Goal: Ask a question: Seek information or help from site administrators or community

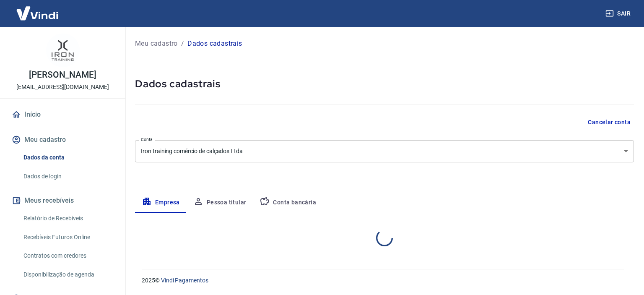
select select "SP"
select select "business"
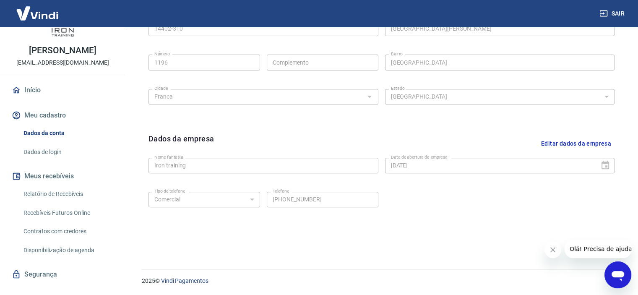
scroll to position [38, 0]
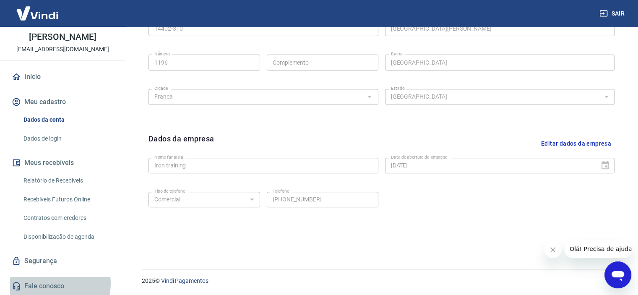
click at [55, 283] on link "Fale conosco" at bounding box center [62, 286] width 105 height 18
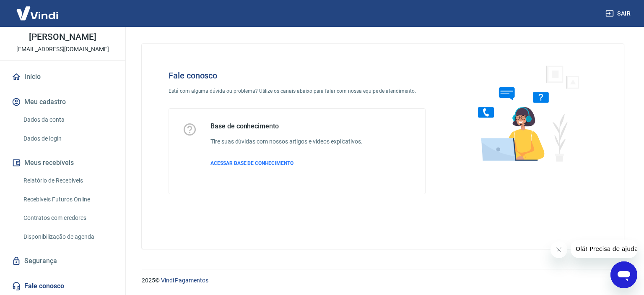
click at [623, 271] on icon "Abrir janela de mensagens" at bounding box center [624, 276] width 13 height 10
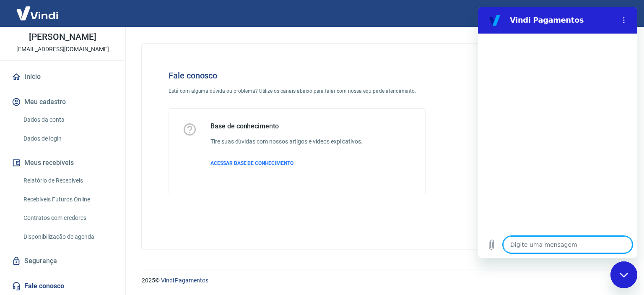
click at [533, 246] on textarea at bounding box center [567, 244] width 129 height 17
type textarea "O"
type textarea "x"
type textarea "Ol"
type textarea "x"
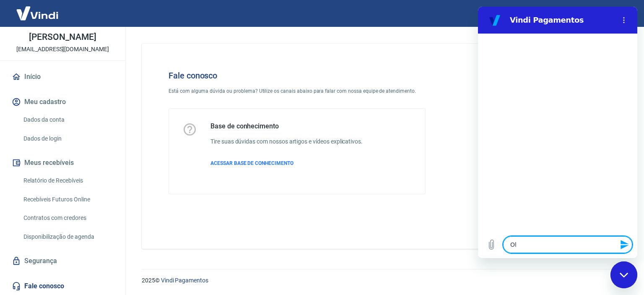
type textarea "Olá"
type textarea "x"
type textarea "Olá4"
type textarea "x"
type textarea "Olá"
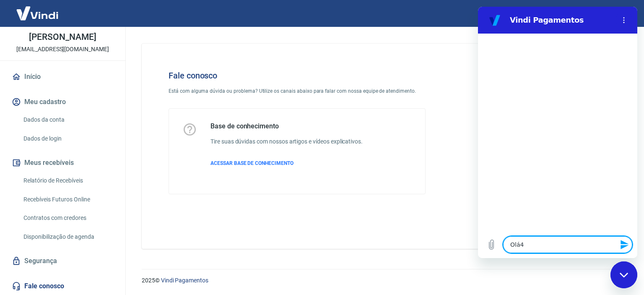
type textarea "x"
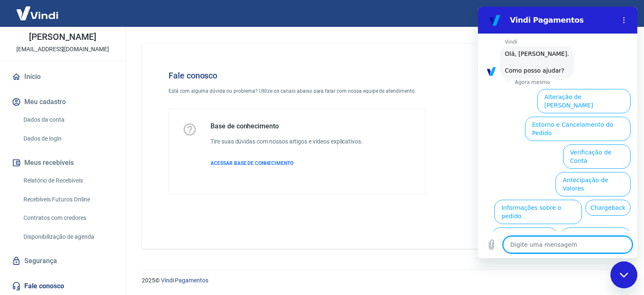
scroll to position [60, 0]
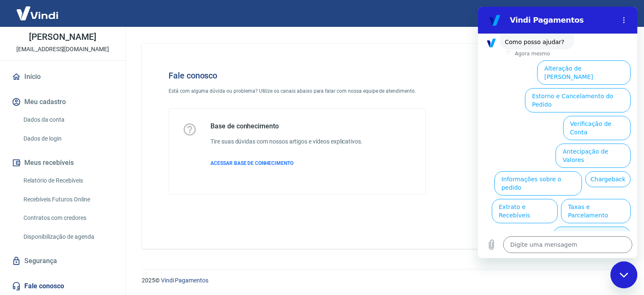
click at [590, 226] on button "Alterar celular verificado" at bounding box center [592, 238] width 78 height 24
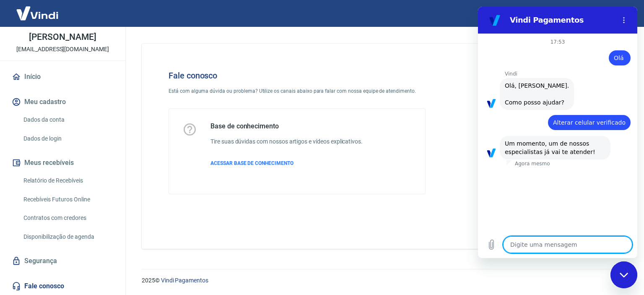
type textarea "x"
click at [540, 243] on textarea at bounding box center [567, 244] width 129 height 17
type textarea "O"
type textarea "x"
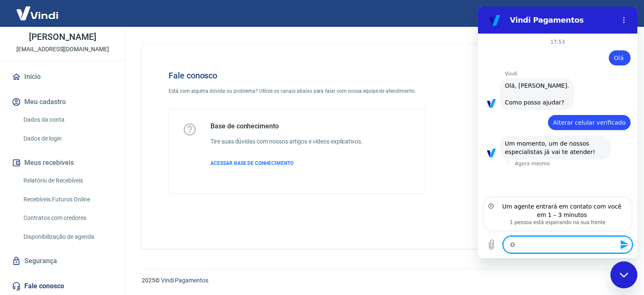
type textarea "Ol"
type textarea "x"
type textarea "Olá"
type textarea "x"
type textarea "Olá,"
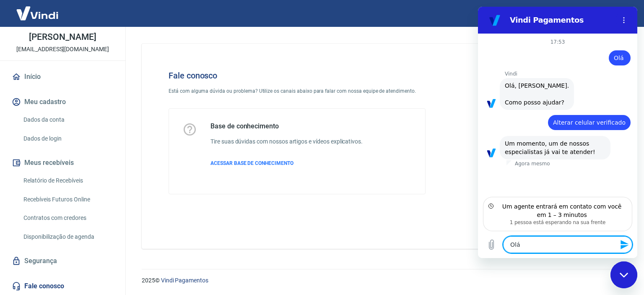
type textarea "x"
type textarea "Olá,"
type textarea "x"
type textarea "Olá, t"
type textarea "x"
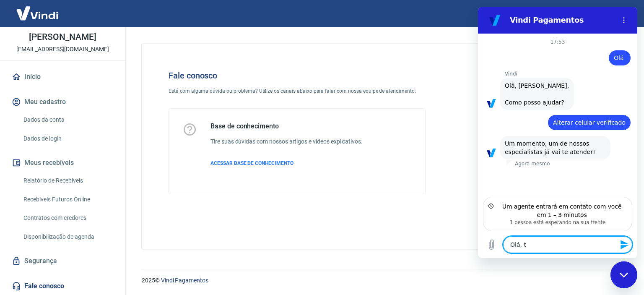
type textarea "Olá, te"
type textarea "x"
type textarea "Olá, tem"
type textarea "x"
type textarea "Olá, tem"
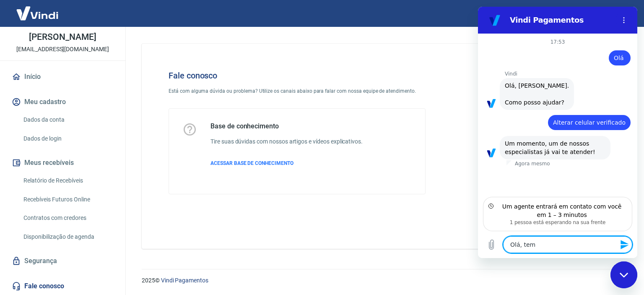
type textarea "x"
type textarea "Olá, tem h"
type textarea "x"
type textarea "Olá, tem ho"
type textarea "x"
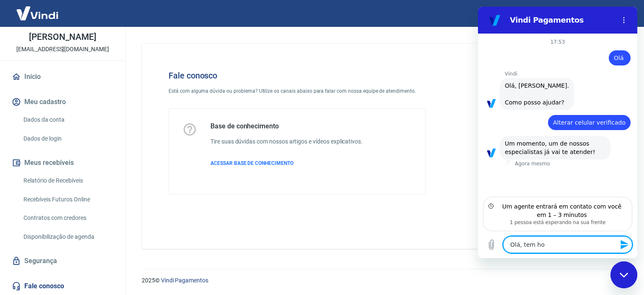
type textarea "Olá, tem hor"
type textarea "x"
type textarea "Olá, tem hora"
type textarea "x"
type textarea "Olá, tem horas"
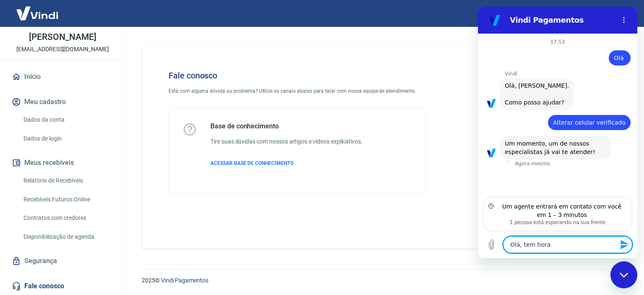
type textarea "x"
type textarea "Olá, tem horas"
type textarea "x"
type textarea "Olá, tem horas q"
type textarea "x"
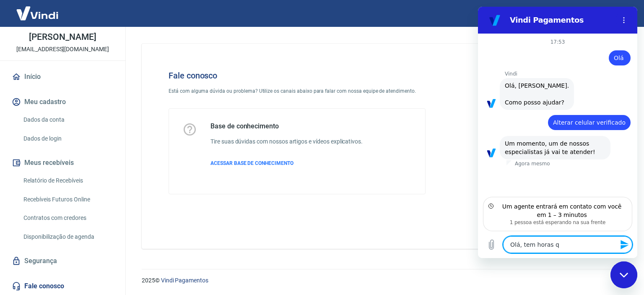
type textarea "Olá, tem horas qu"
type textarea "x"
type textarea "Olá, tem horas que"
type textarea "x"
type textarea "Olá, tem horas que"
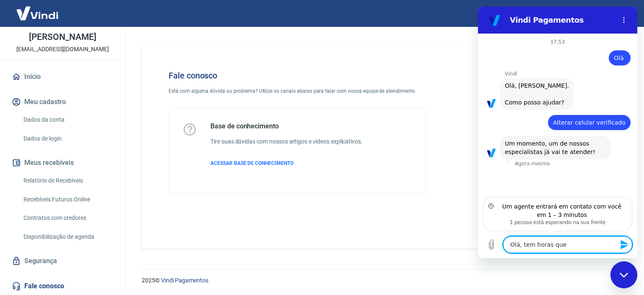
type textarea "x"
type textarea "Olá, tem horas que n"
type textarea "x"
type textarea "Olá, tem horas que nã"
type textarea "x"
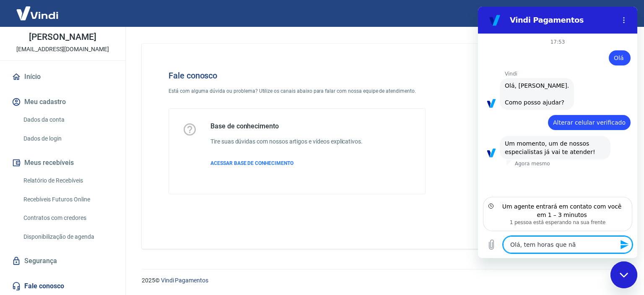
type textarea "Olá, tem horas que não"
type textarea "x"
type textarea "Olá, tem horas que não"
type textarea "x"
type textarea "Olá, tem horas que não c"
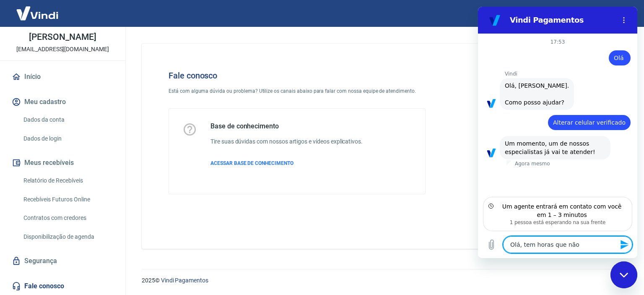
type textarea "x"
type textarea "Olá, tem horas que não co"
type textarea "x"
type textarea "Olá, tem horas que não con"
type textarea "x"
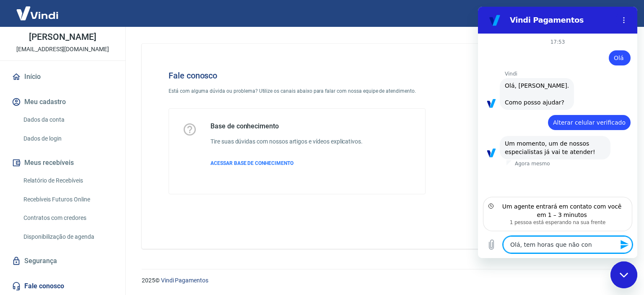
type textarea "Olá, tem horas que não cons"
type textarea "x"
type textarea "Olá, tem horas que não consi"
type textarea "x"
type textarea "Olá, tem horas que não consig"
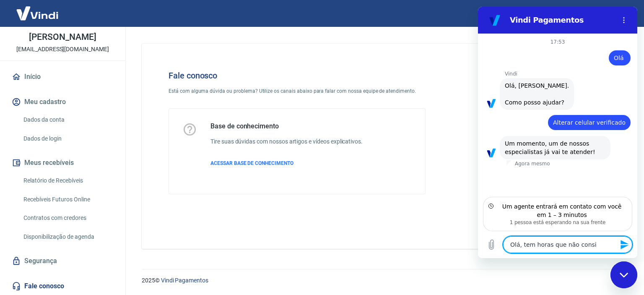
type textarea "x"
type textarea "Olá, tem horas que não consigo"
type textarea "x"
type textarea "Olá, tem horas que não consigo"
type textarea "x"
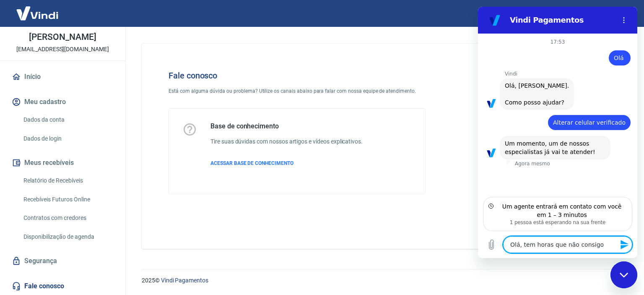
type textarea "Olá, tem horas que não consigo e"
type textarea "x"
type textarea "Olá, tem horas que não consigo en"
type textarea "x"
type textarea "Olá, tem horas que não consigo ent"
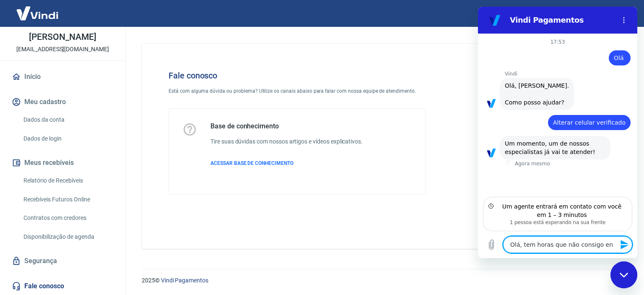
type textarea "x"
type textarea "Olá, tem horas que não consigo entr"
type textarea "x"
type textarea "Olá, tem horas que não consigo entra"
type textarea "x"
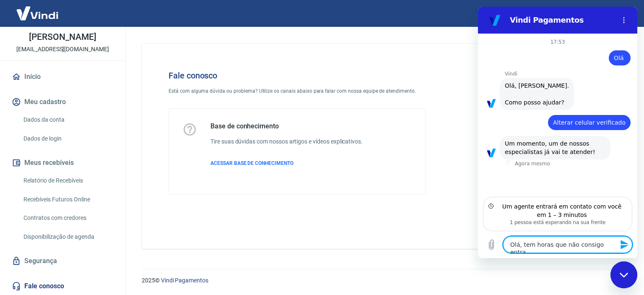
type textarea "Olá, tem horas que não consigo entrar"
type textarea "x"
type textarea "Olá, tem horas que não consigo entrar"
type textarea "x"
type textarea "Olá, tem horas que não consigo entrar n"
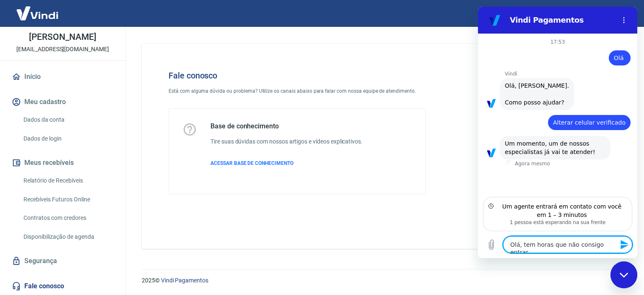
type textarea "x"
type textarea "Olá, tem horas que não consigo entrar na"
type textarea "x"
type textarea "Olá, tem horas que não consigo entrar na"
type textarea "x"
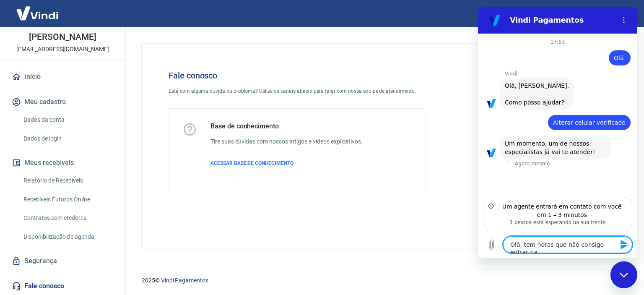
type textarea "Olá, tem horas que não consigo entrar na c"
type textarea "x"
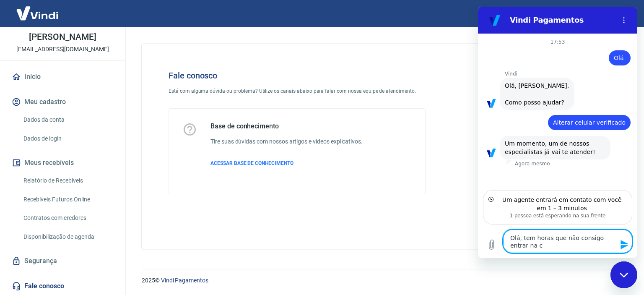
type textarea "Olá, tem horas que não consigo entrar na co"
type textarea "x"
type textarea "Olá, tem horas que não consigo entrar na con"
type textarea "x"
type textarea "Olá, tem horas que não consigo entrar na cont"
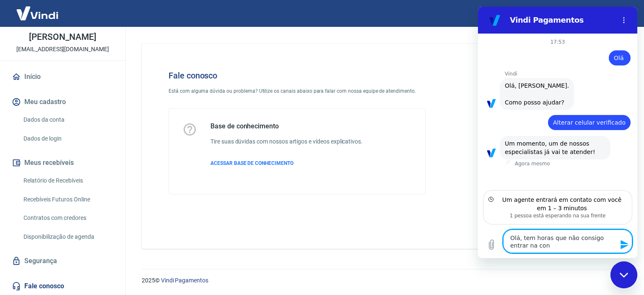
type textarea "x"
type textarea "Olá, tem horas que não consigo entrar na conta"
type textarea "x"
type textarea "Olá, tem horas que não consigo entrar na conta."
type textarea "x"
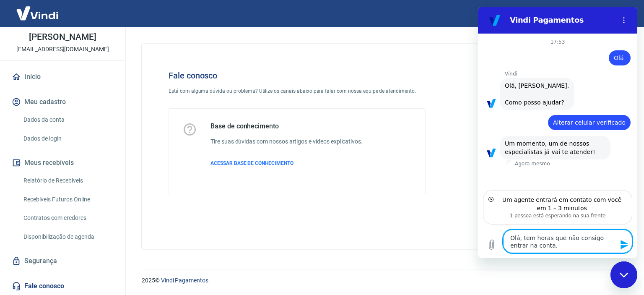
type textarea "Olá, tem horas que não consigo entrar na conta."
type textarea "x"
type textarea "Olá, tem horas que não consigo entrar na conta. J"
type textarea "x"
type textarea "Olá, tem horas que não consigo entrar na conta. J´"
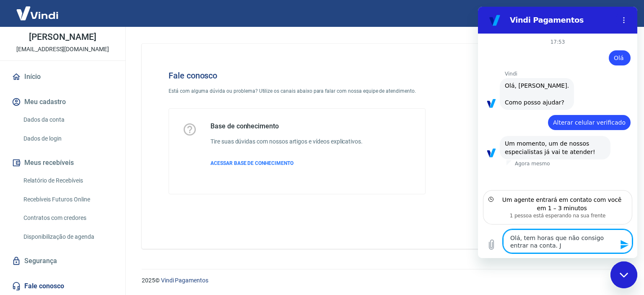
type textarea "x"
type textarea "Olá, tem horas que não consigo entrar na conta. J´a"
type textarea "x"
type textarea "Olá, tem horas que não consigo entrar na conta. J´"
type textarea "x"
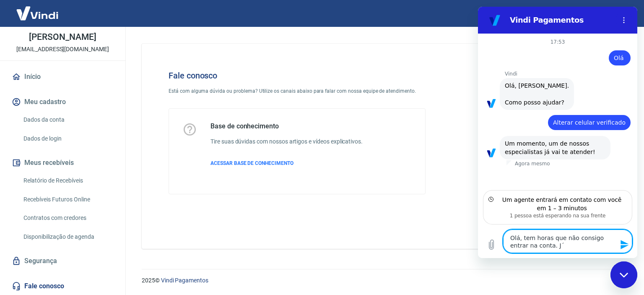
type textarea "Olá, tem horas que não consigo entrar na conta. J"
type textarea "x"
type textarea "Olá, tem horas que não consigo entrar na conta. Já"
type textarea "x"
type textarea "Olá, tem horas que não consigo entrar na conta. Já"
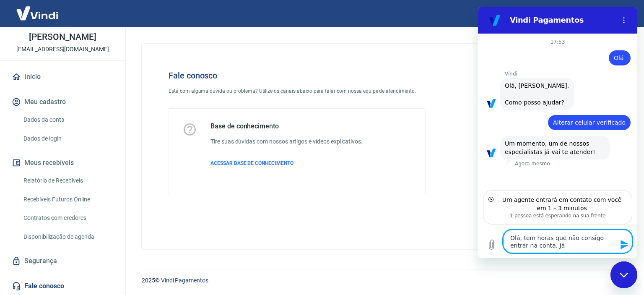
type textarea "x"
type textarea "Olá, tem horas que não consigo entrar na conta. Já a"
type textarea "x"
type textarea "Olá, tem horas que não consigo entrar na conta. Já ac"
type textarea "x"
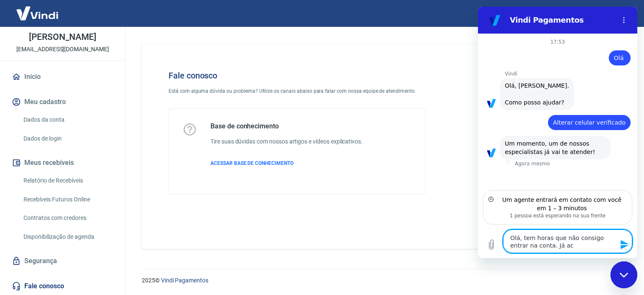
type textarea "Olá, tem horas que não consigo entrar na conta. Já aci"
type textarea "x"
type textarea "Olá, tem horas que não consigo entrar na conta. Já acio"
type textarea "x"
type textarea "Olá, tem horas que não consigo entrar na conta. Já acion"
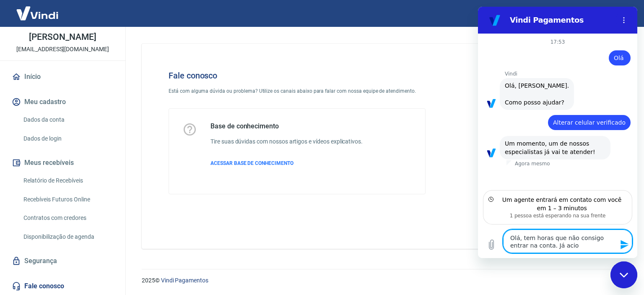
type textarea "x"
type textarea "Olá, tem horas que não consigo entrar na conta. Já acione"
type textarea "x"
type textarea "Olá, tem horas que não consigo entrar na conta. Já acionei"
type textarea "x"
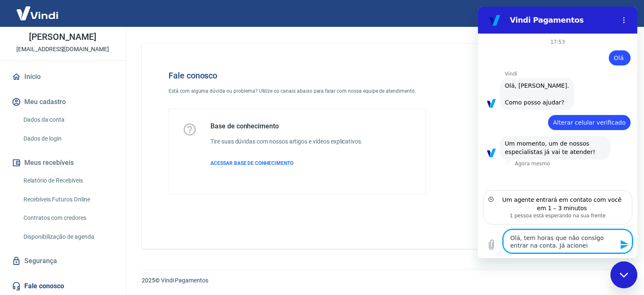
type textarea "Olá, tem horas que não consigo entrar na conta. Já acionei"
type textarea "x"
type textarea "Olá, tem horas que não consigo entrar na conta. Já acionei o"
type textarea "x"
type textarea "Olá, tem horas que não consigo entrar na conta. Já acionei os"
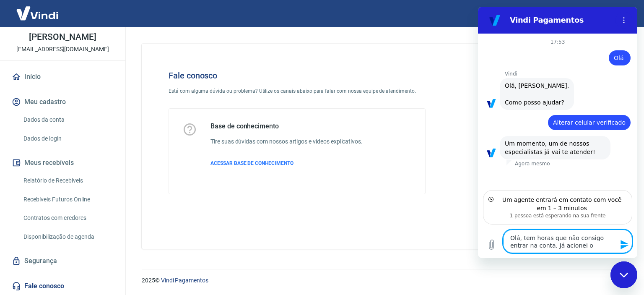
type textarea "x"
type textarea "Olá, tem horas que não consigo entrar na conta. Já acionei o"
type textarea "x"
type textarea "Olá, tem horas que não consigo entrar na conta. Já acionei o"
type textarea "x"
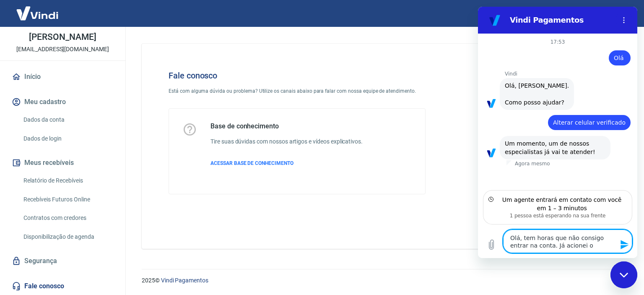
type textarea "Olá, tem horas que não consigo entrar na conta. Já acionei o s"
type textarea "x"
type textarea "Olá, tem horas que não consigo entrar na conta. Já acionei o su"
type textarea "x"
type textarea "Olá, tem horas que não consigo entrar na conta. Já acionei o sup"
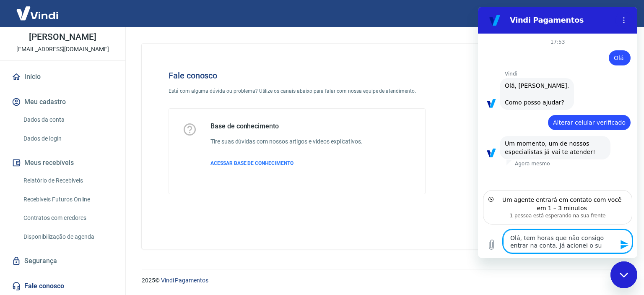
type textarea "x"
type textarea "Olá, tem horas que não consigo entrar na conta. Já acionei o supo"
type textarea "x"
type textarea "Olá, tem horas que não consigo entrar na conta. Já acionei o supor"
type textarea "x"
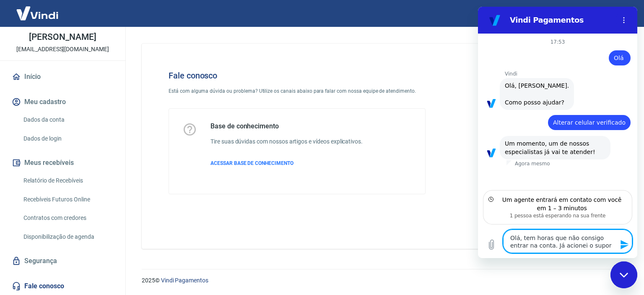
type textarea "Olá, tem horas que não consigo entrar na conta. Já acionei o suport"
type textarea "x"
type textarea "Olá, tem horas que não consigo entrar na conta. Já acionei o suporte"
type textarea "x"
type textarea "Olá, tem horas que não consigo entrar na conta. Já acionei o suporte"
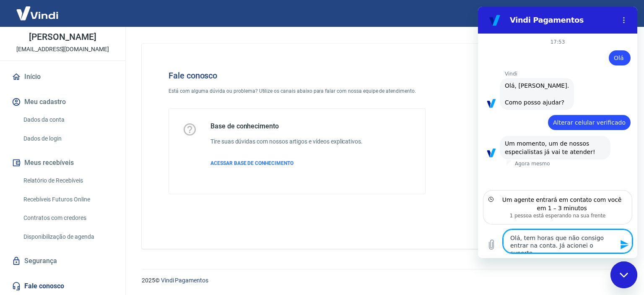
type textarea "x"
type textarea "Olá, tem horas que não consigo entrar na conta. Já acionei o suporte d"
type textarea "x"
type textarea "Olá, tem horas que não consigo entrar na conta. Já acionei o suporte da"
type textarea "x"
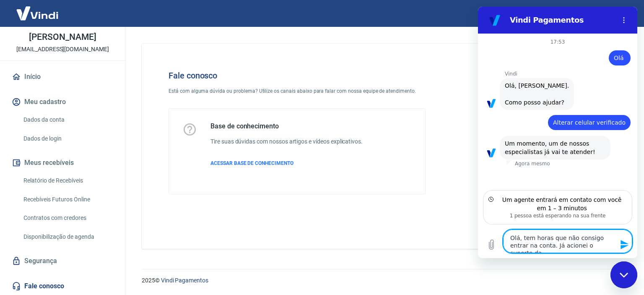
type textarea "Olá, tem horas que não consigo entrar na conta. Já acionei o suporte da"
type textarea "x"
type textarea "Olá, tem horas que não consigo entrar na conta. Já acionei o suporte da V"
type textarea "x"
type textarea "Olá, tem horas que não consigo entrar na conta. Já acionei o suporte da Vi"
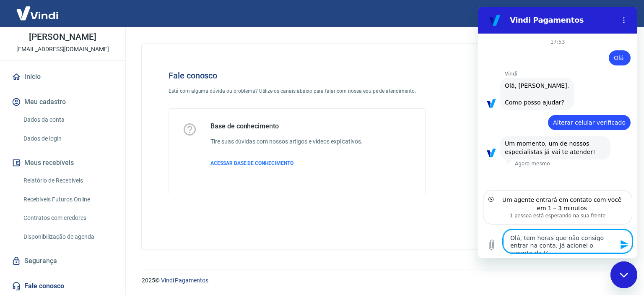
type textarea "x"
type textarea "Olá, tem horas que não consigo entrar na conta. Já acionei o suporte da Vin"
type textarea "x"
type textarea "Olá, tem horas que não consigo entrar na conta. Já acionei o suporte da Vind"
type textarea "x"
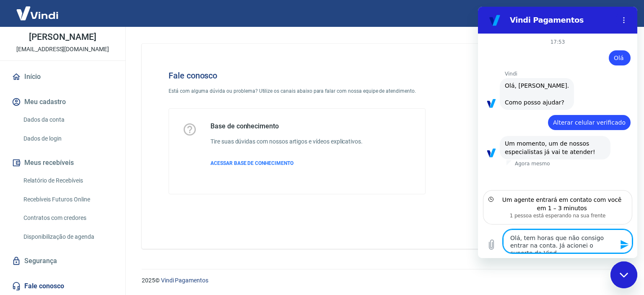
type textarea "Olá, tem horas que não consigo entrar na conta. Já acionei o suporte da Vindi"
type textarea "x"
type textarea "Olá, tem horas que não consigo entrar na conta. Já acionei o suporte da Vindi"
type textarea "x"
type textarea "Olá, tem horas que não consigo entrar na conta. Já acionei o suporte da Vindi u"
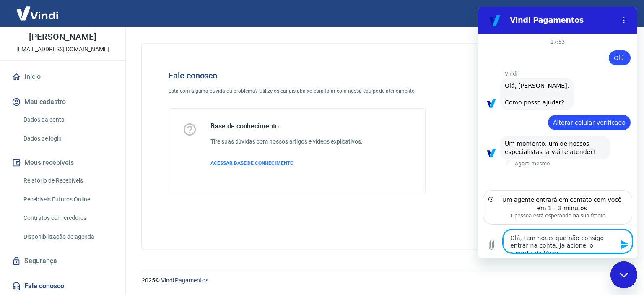
type textarea "x"
type textarea "Olá, tem horas que não consigo entrar na conta. Já acionei o suporte da Vindi um"
type textarea "x"
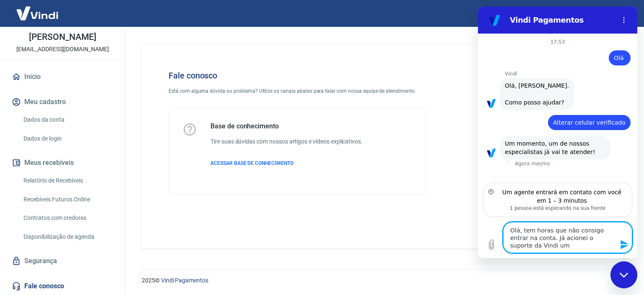
type textarea "Olá, tem horas que não consigo entrar na conta. Já acionei o suporte da Vindi u…"
type textarea "x"
type textarea "Olá, tem horas que não consigo entrar na conta. Já acionei o suporte da Vindi u…"
type textarea "x"
type textarea "Olá, tem horas que não consigo entrar na conta. Já acionei o suporte da Vindi u…"
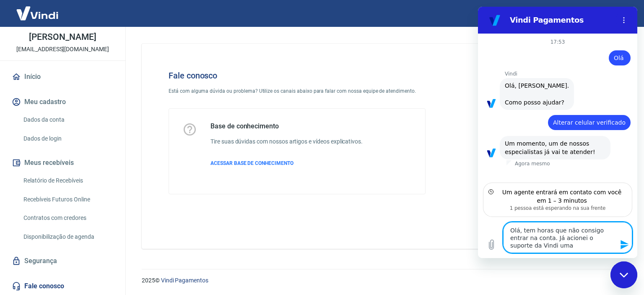
type textarea "x"
type textarea "Olá, tem horas que não consigo entrar na conta. Já acionei o suporte da Vindi u…"
type textarea "x"
type textarea "Olá, tem horas que não consigo entrar na conta. Já acionei o suporte da Vindi u…"
type textarea "x"
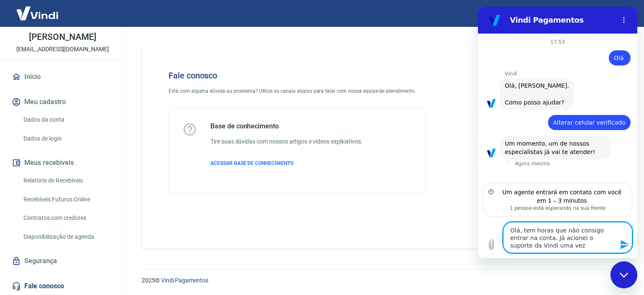
type textarea "Olá, tem horas que não consigo entrar na conta. Já acionei o suporte da Vindi u…"
type textarea "x"
type textarea "Olá, tem horas que não consigo entrar na conta. Já acionei o suporte da Vindi u…"
type textarea "x"
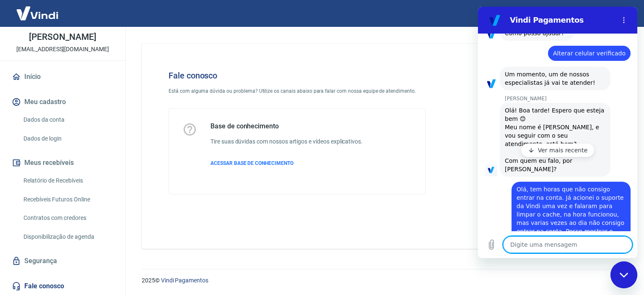
scroll to position [97, 0]
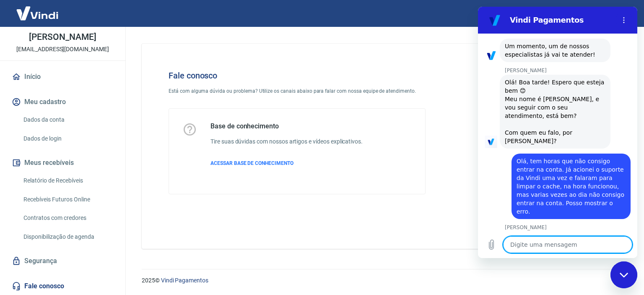
click at [552, 244] on textarea at bounding box center [567, 244] width 129 height 17
click at [503, 159] on div "diz: [PERSON_NAME], tem horas que não consigo entrar na conta. Já acionei o sup…" at bounding box center [554, 183] width 153 height 70
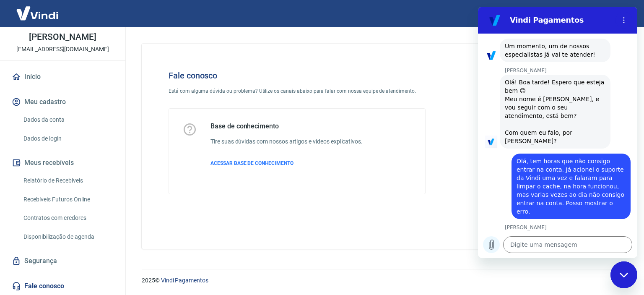
click at [492, 244] on icon "Carregar arquivo" at bounding box center [491, 244] width 10 height 10
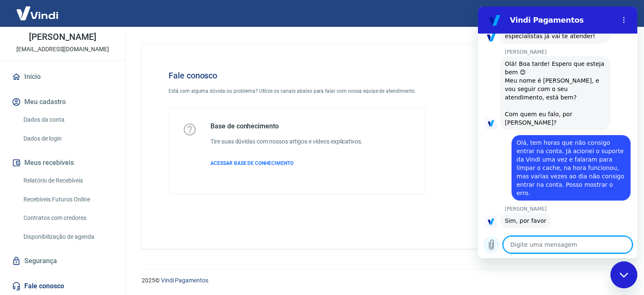
scroll to position [114, 0]
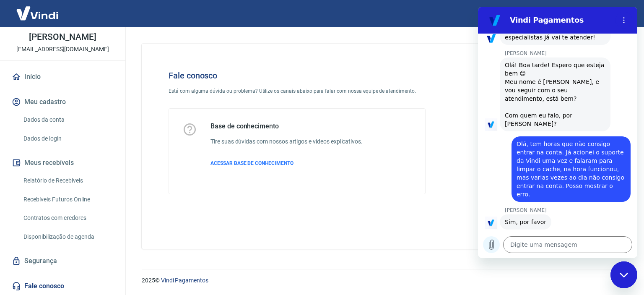
click at [495, 244] on icon "Carregar arquivo" at bounding box center [491, 244] width 10 height 10
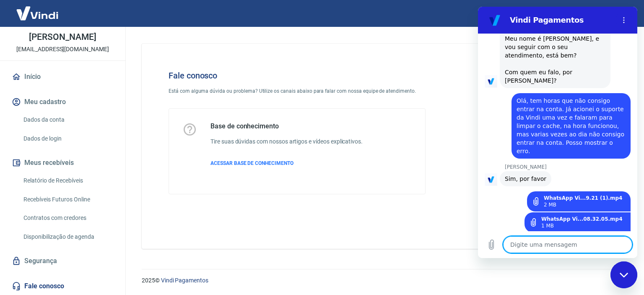
scroll to position [159, 0]
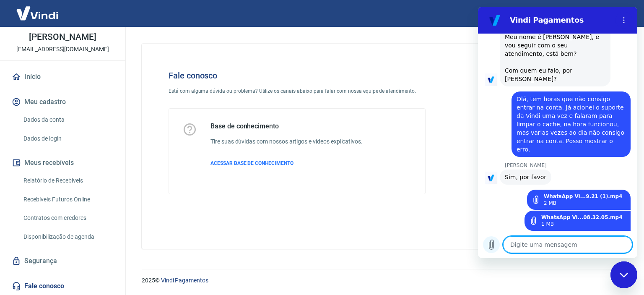
click at [493, 246] on icon "Carregar arquivo" at bounding box center [491, 244] width 10 height 10
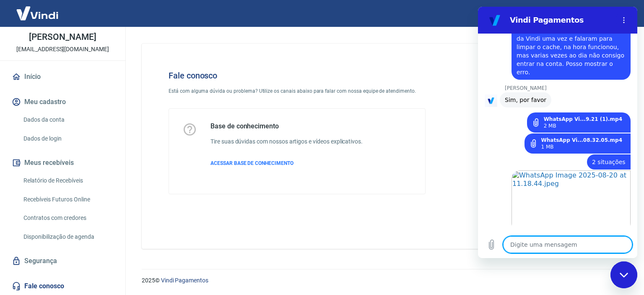
scroll to position [237, 0]
click at [567, 242] on textarea at bounding box center [567, 244] width 129 height 17
click at [62, 138] on link "Dados de login" at bounding box center [67, 138] width 95 height 17
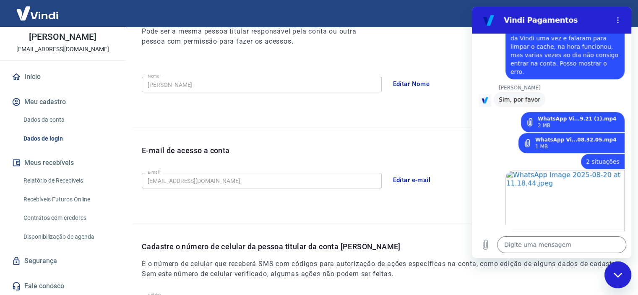
scroll to position [242, 0]
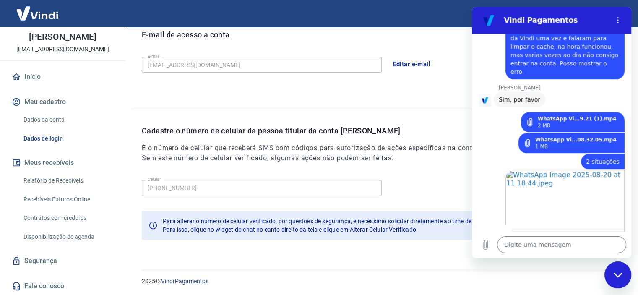
click at [41, 118] on link "Dados da conta" at bounding box center [67, 119] width 95 height 17
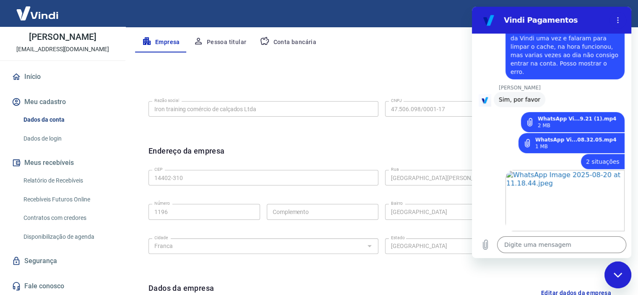
scroll to position [210, 0]
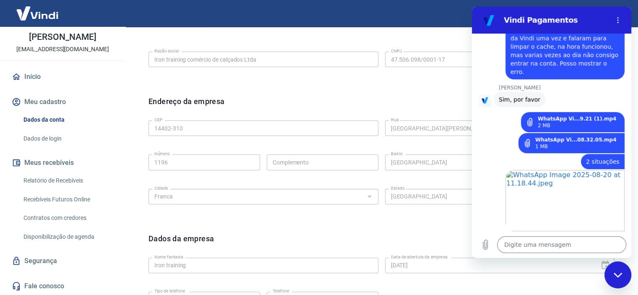
click at [58, 263] on link "Segurança" at bounding box center [62, 261] width 105 height 18
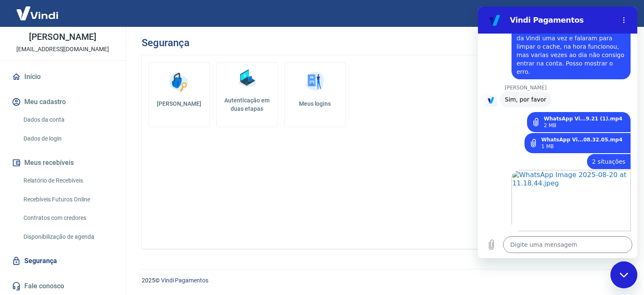
click at [327, 102] on h5 "Meus logins" at bounding box center [314, 103] width 47 height 8
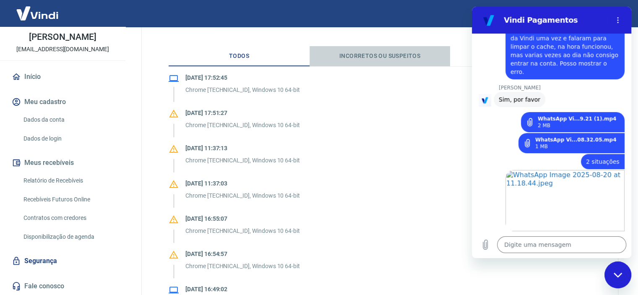
click at [359, 56] on button "Incorretos ou suspeitos" at bounding box center [379, 56] width 141 height 20
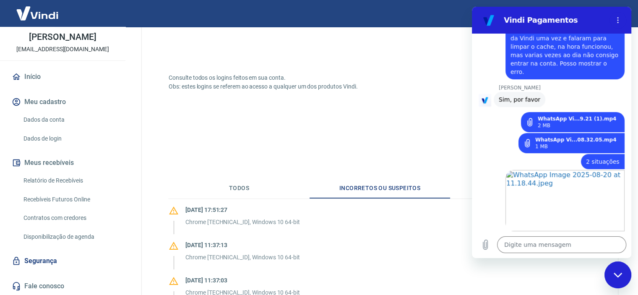
scroll to position [168, 0]
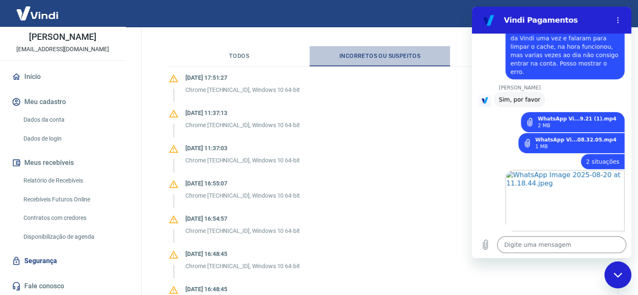
drag, startPoint x: 336, startPoint y: 52, endPoint x: 415, endPoint y: 52, distance: 79.3
click at [415, 52] on button "Incorretos ou suspeitos" at bounding box center [379, 56] width 141 height 20
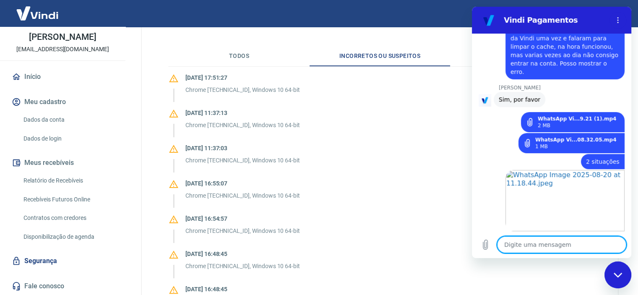
click at [529, 242] on textarea at bounding box center [561, 244] width 129 height 17
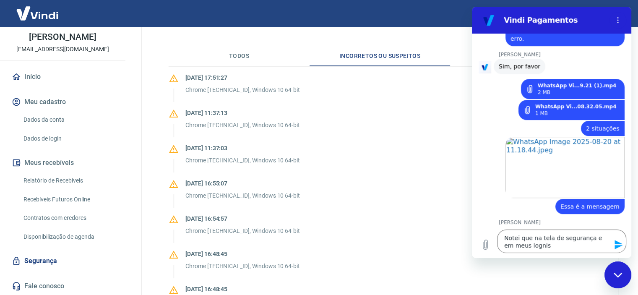
scroll to position [272, 0]
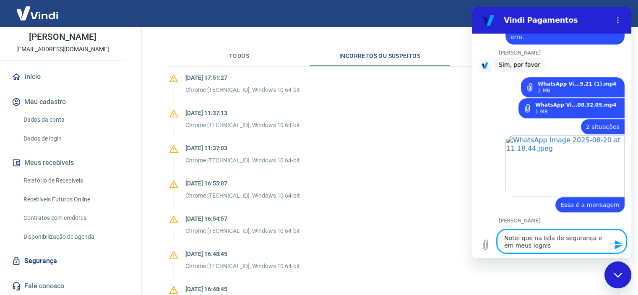
click at [548, 247] on textarea "Notei que na tela de segurança e em meus lognis" at bounding box center [561, 240] width 129 height 23
click at [529, 246] on textarea "Notei que na tela de segurança e em meus lognis" at bounding box center [561, 240] width 129 height 23
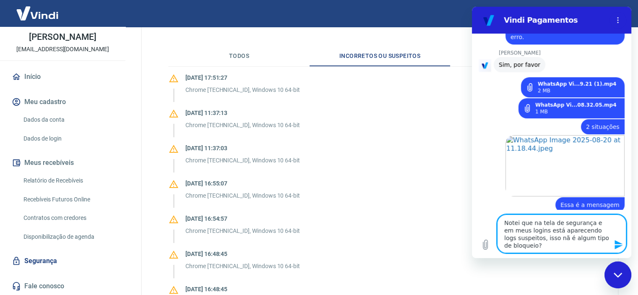
click at [547, 238] on textarea "Notei que na tela de segurança e em meus logins está aparecendo logs suspeitos,…" at bounding box center [561, 233] width 129 height 39
click at [549, 238] on textarea "Notei que na tela de segurança e em meus logins está aparecendo logs suspeitos,…" at bounding box center [561, 233] width 129 height 39
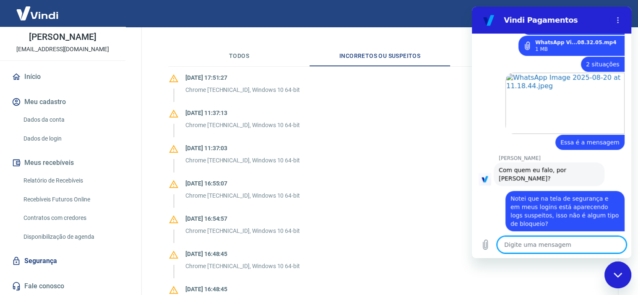
scroll to position [495, 0]
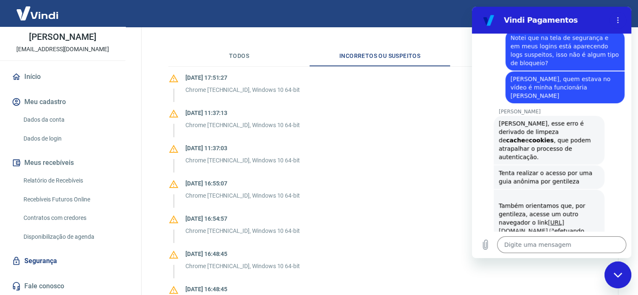
drag, startPoint x: 509, startPoint y: 180, endPoint x: 531, endPoint y: 189, distance: 24.1
click at [531, 193] on div "Também orientamos que, por [PERSON_NAME], acesse um outro navegador o link [URL…" at bounding box center [549, 226] width 101 height 67
copy link "[URL][DOMAIN_NAME]"
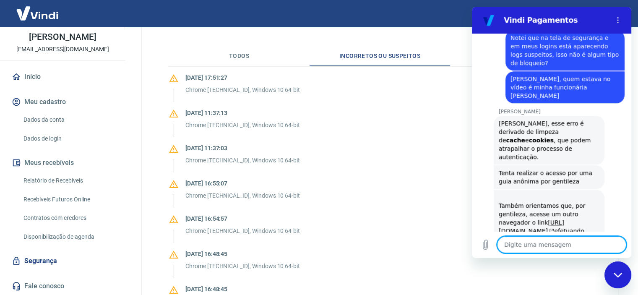
scroll to position [510, 0]
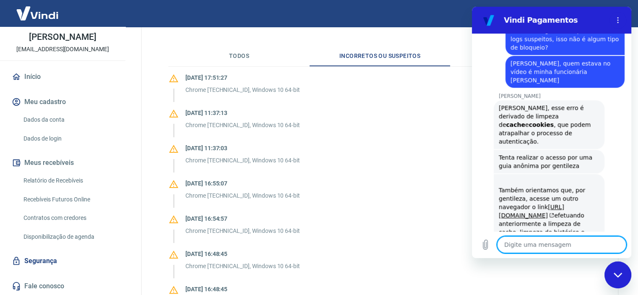
click at [535, 243] on textarea at bounding box center [561, 244] width 129 height 17
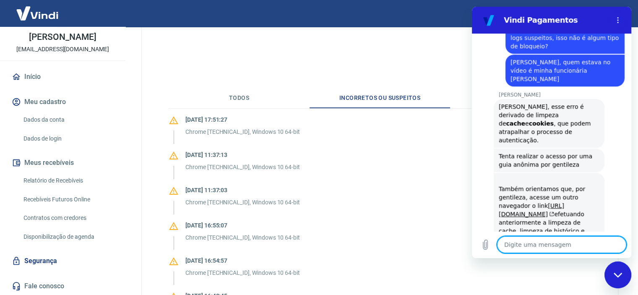
scroll to position [497, 0]
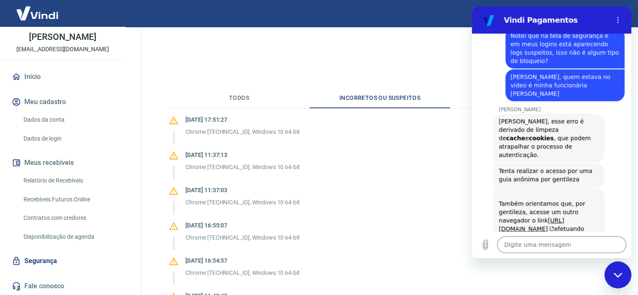
drag, startPoint x: 523, startPoint y: 215, endPoint x: 502, endPoint y: 91, distance: 126.2
click at [502, 91] on div "17:53 diz: Olá Enviado · 17:53 [PERSON_NAME] diz: [PERSON_NAME], [PERSON_NAME].…" at bounding box center [551, 133] width 159 height 198
click div "[PERSON_NAME] diz: Tenta realizar o acesso por uma guia anônima por gentileza"
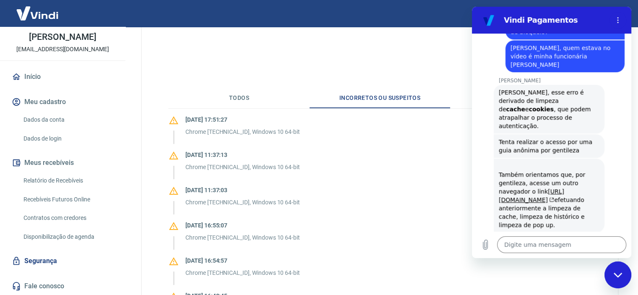
scroll to position [519, 0]
